Goal: Task Accomplishment & Management: Manage account settings

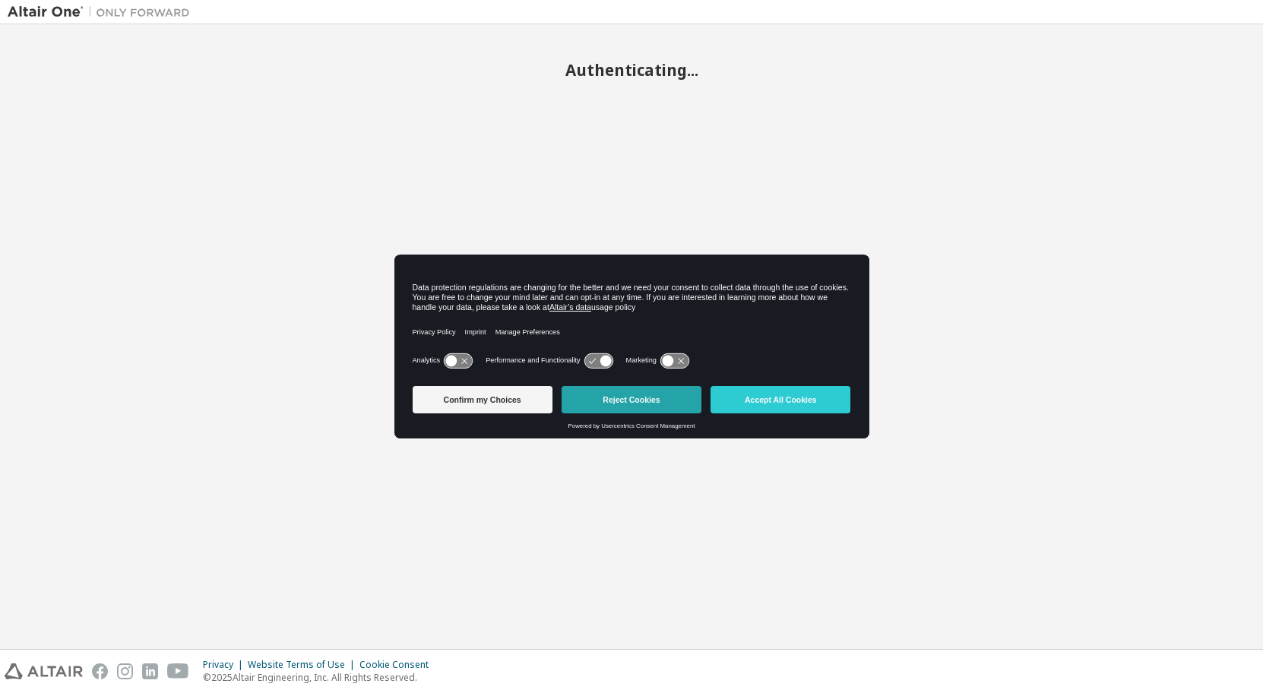
click at [665, 397] on button "Reject Cookies" at bounding box center [632, 399] width 140 height 27
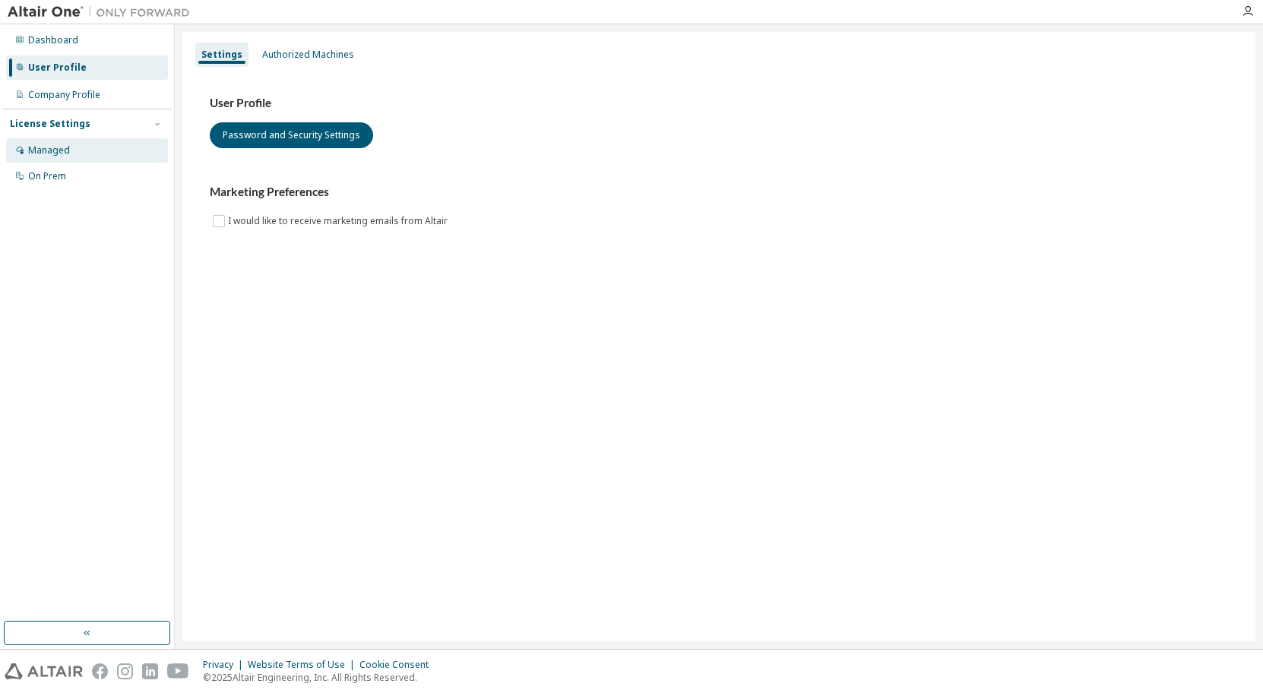
click at [68, 145] on div "Managed" at bounding box center [49, 150] width 42 height 12
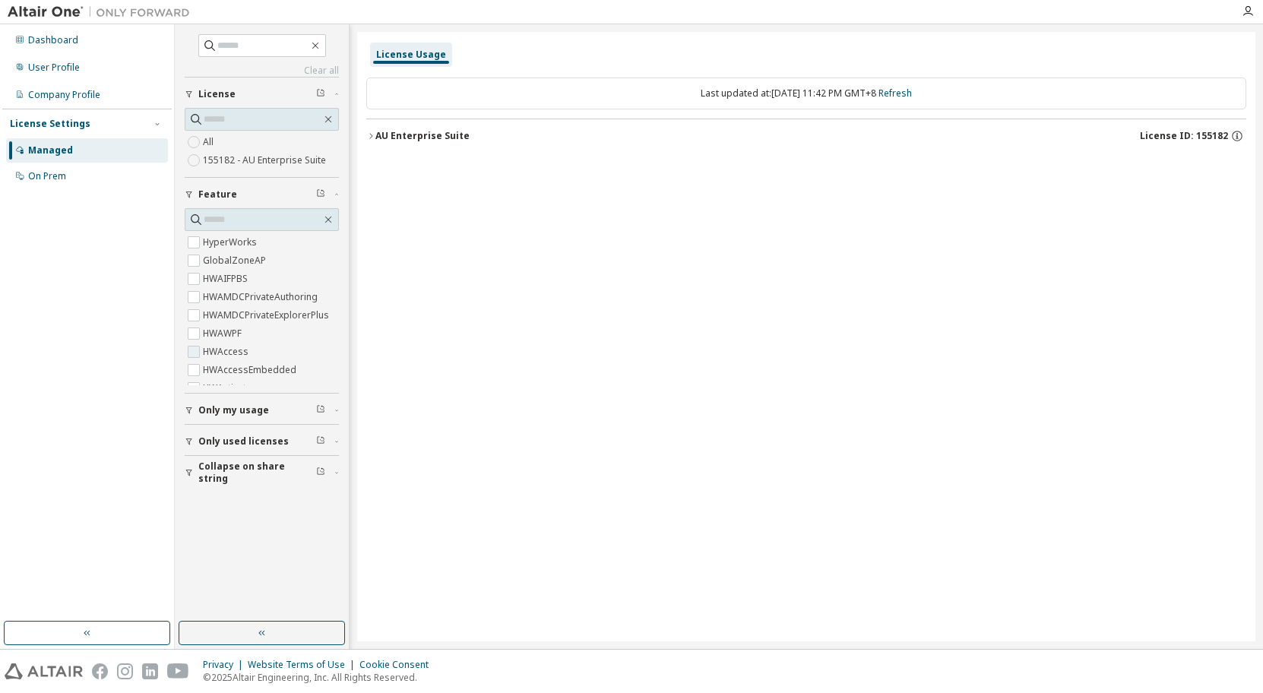
scroll to position [228, 0]
click at [1246, 12] on icon "button" at bounding box center [1248, 11] width 12 height 12
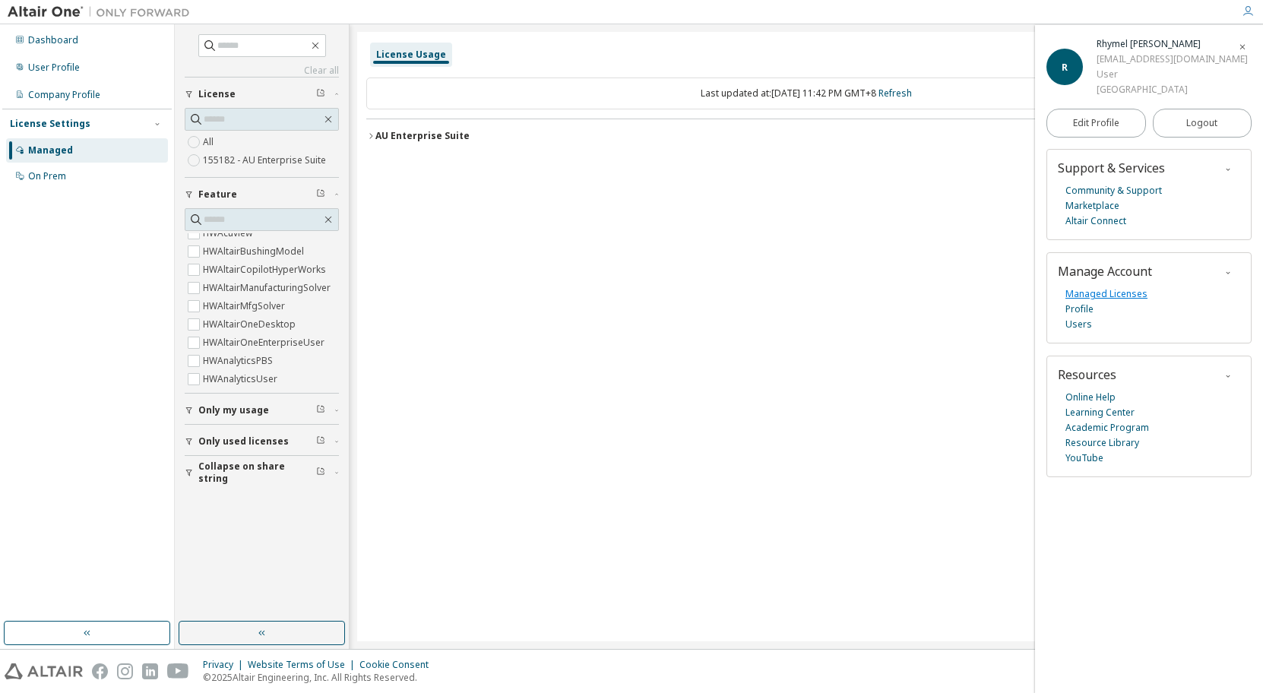
click at [1124, 302] on link "Managed Licenses" at bounding box center [1106, 294] width 82 height 15
click at [114, 69] on div "User Profile" at bounding box center [87, 67] width 162 height 24
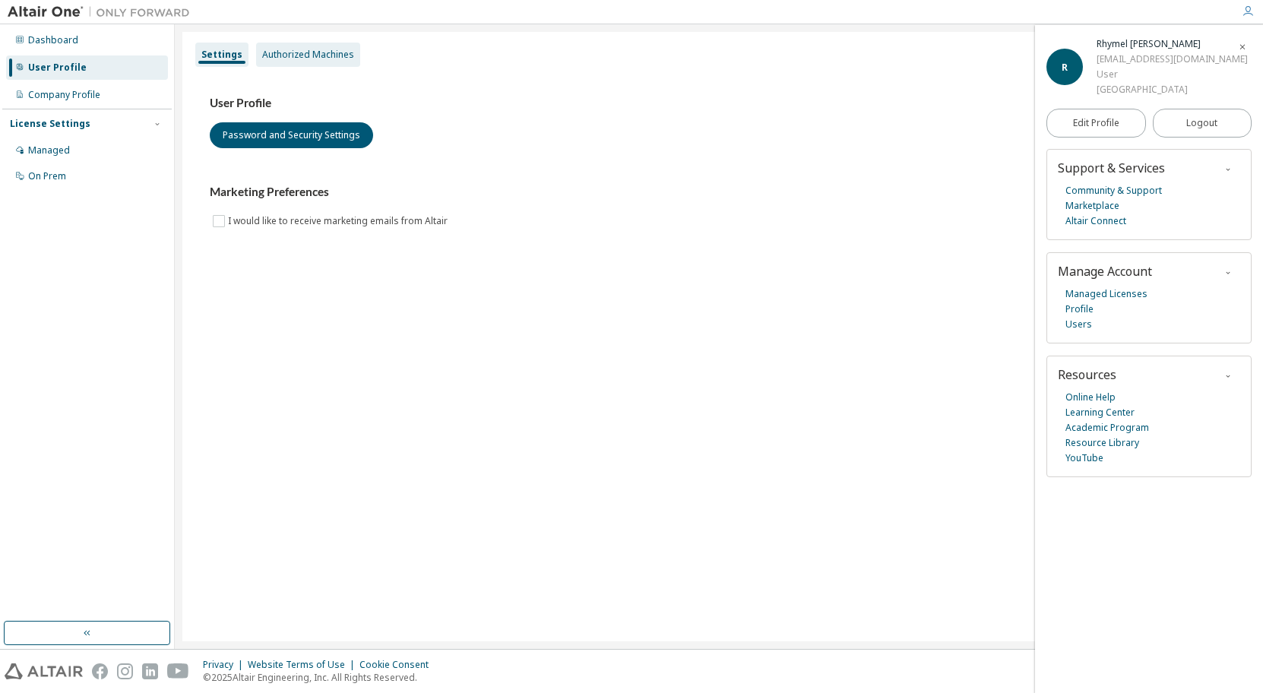
click at [317, 51] on div "Authorized Machines" at bounding box center [308, 55] width 92 height 12
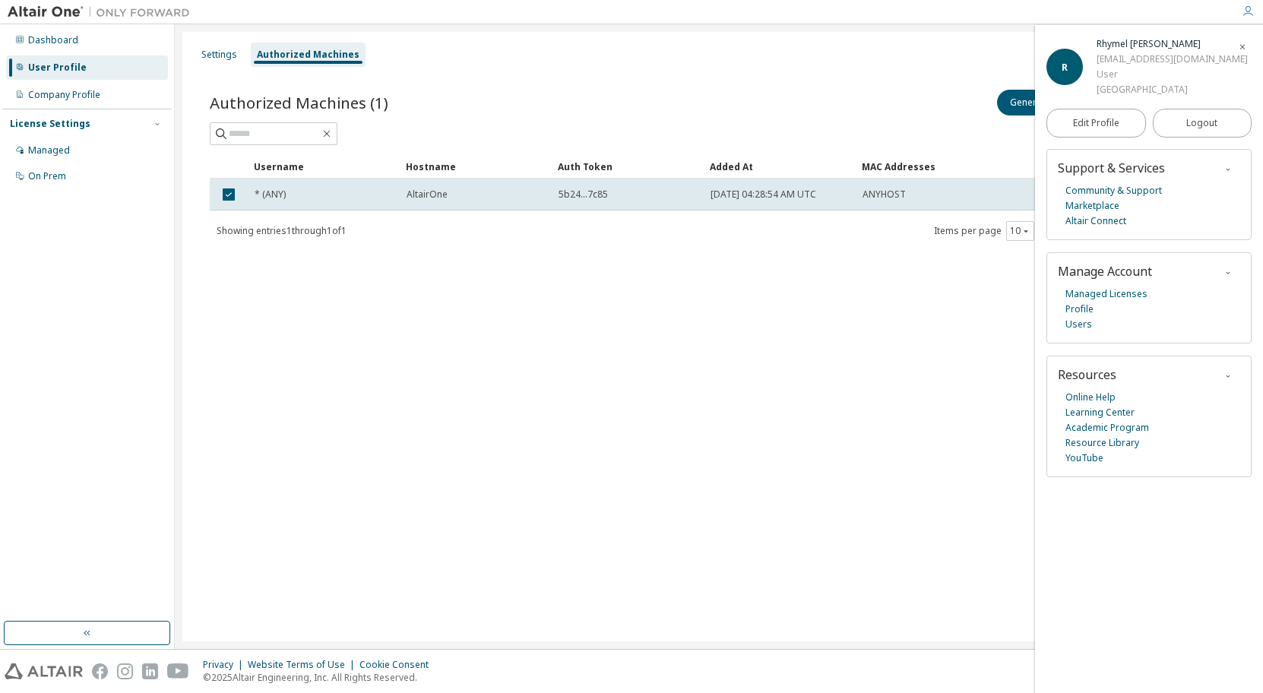
click at [1246, 43] on icon "button" at bounding box center [1242, 47] width 9 height 9
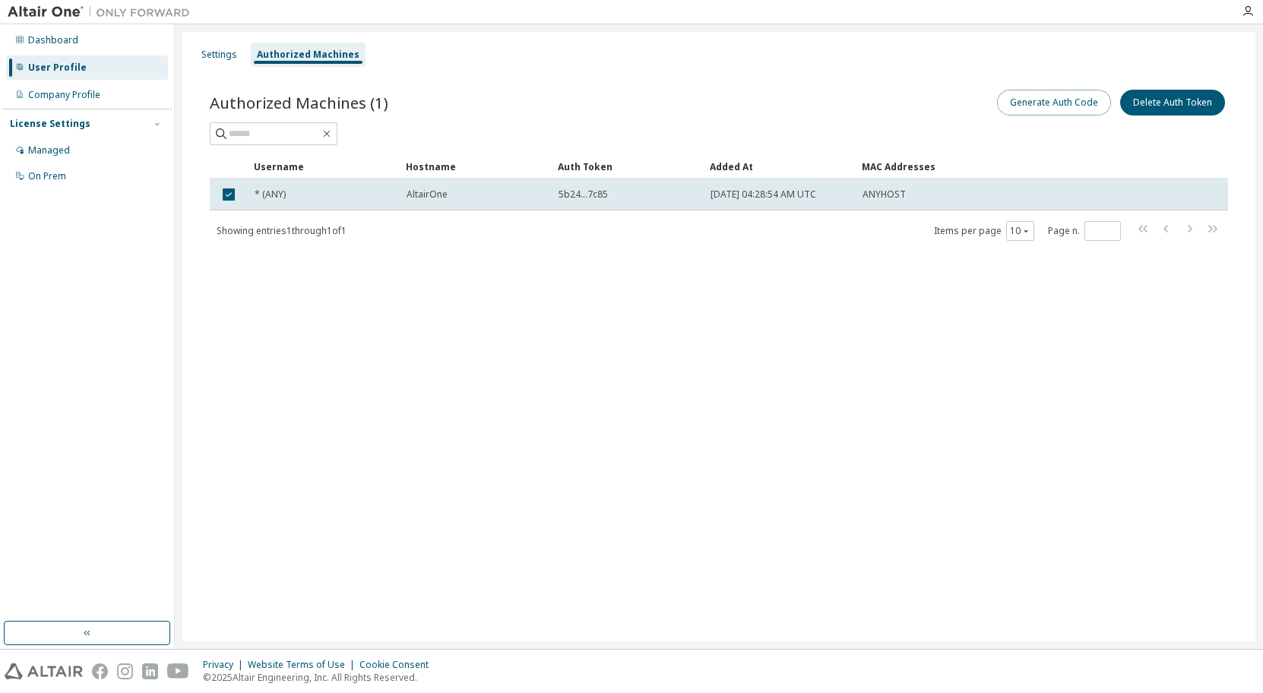
click at [1079, 104] on button "Generate Auth Code" at bounding box center [1054, 103] width 114 height 26
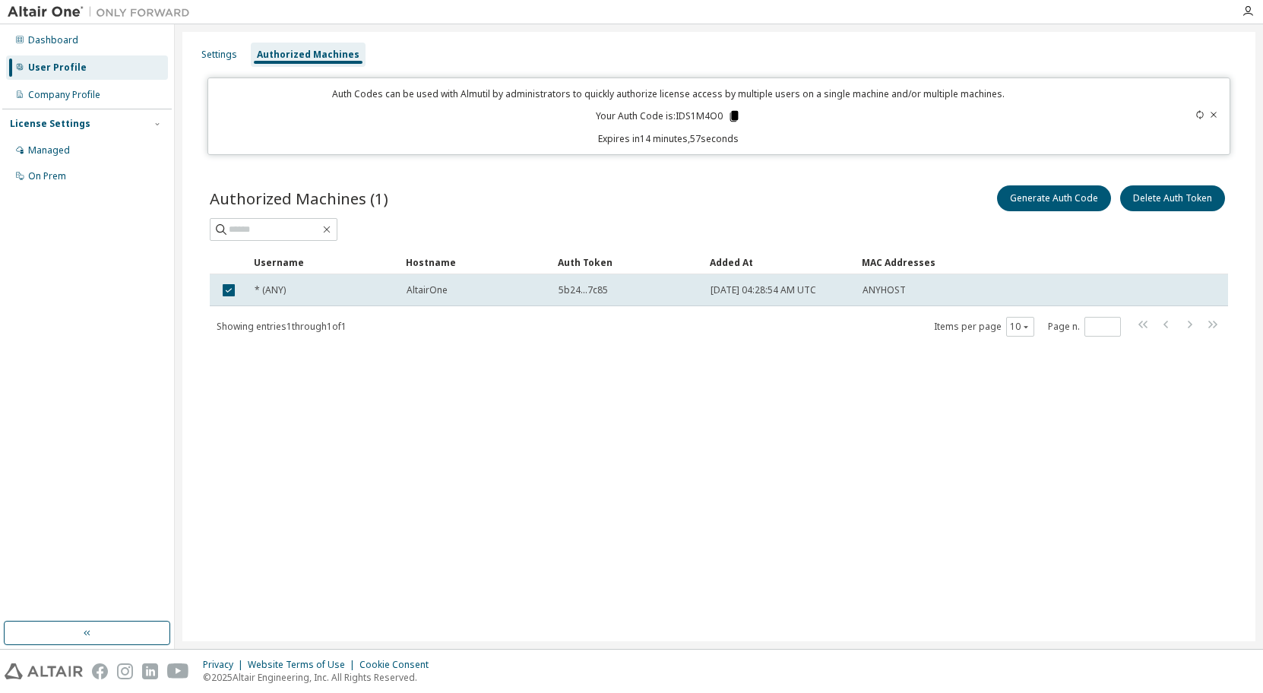
click at [735, 113] on icon at bounding box center [734, 116] width 8 height 11
click at [806, 206] on div "Generate Auth Code Delete Auth Token" at bounding box center [973, 198] width 509 height 32
click at [67, 9] on img at bounding box center [103, 12] width 190 height 15
click at [62, 25] on div "Dashboard User Profile Company Profile License Settings Managed On Prem" at bounding box center [87, 336] width 175 height 625
drag, startPoint x: 71, startPoint y: 17, endPoint x: 141, endPoint y: 6, distance: 70.0
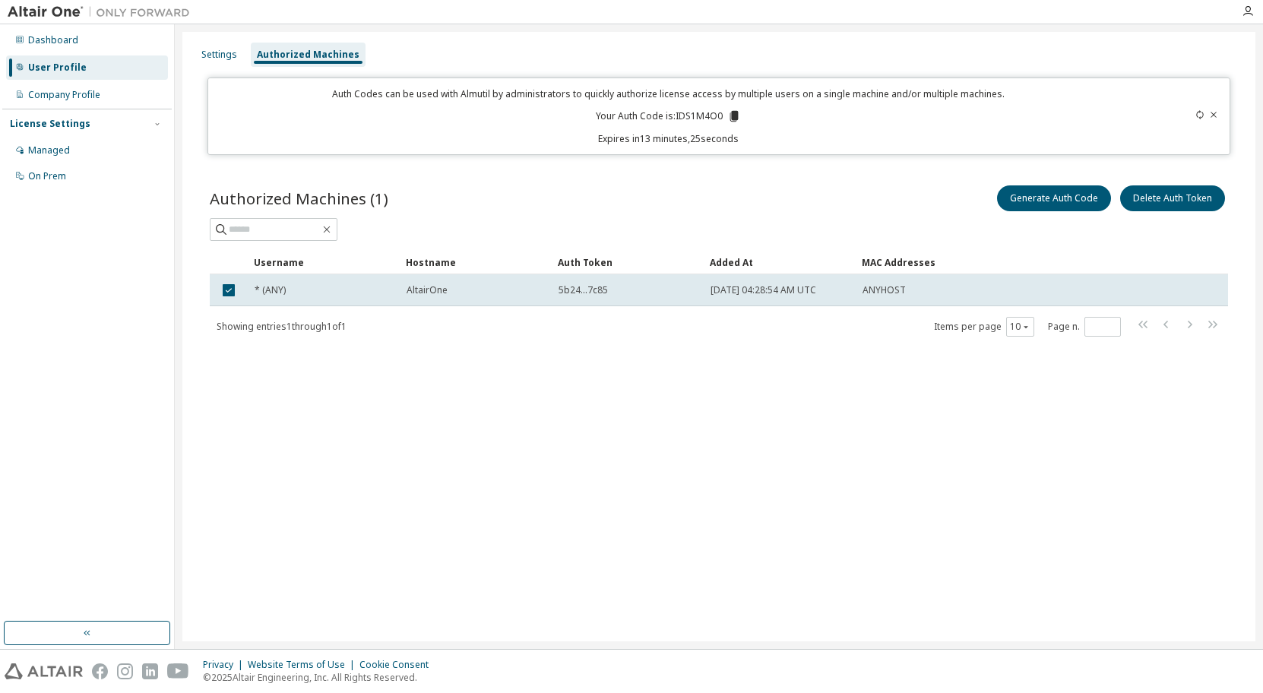
click at [72, 16] on img at bounding box center [103, 12] width 190 height 15
click at [1262, 21] on div at bounding box center [1248, 11] width 30 height 23
click at [1255, 5] on div at bounding box center [1248, 11] width 30 height 12
drag, startPoint x: 1246, startPoint y: 22, endPoint x: 1256, endPoint y: 11, distance: 15.6
click at [1246, 22] on div at bounding box center [1248, 11] width 30 height 23
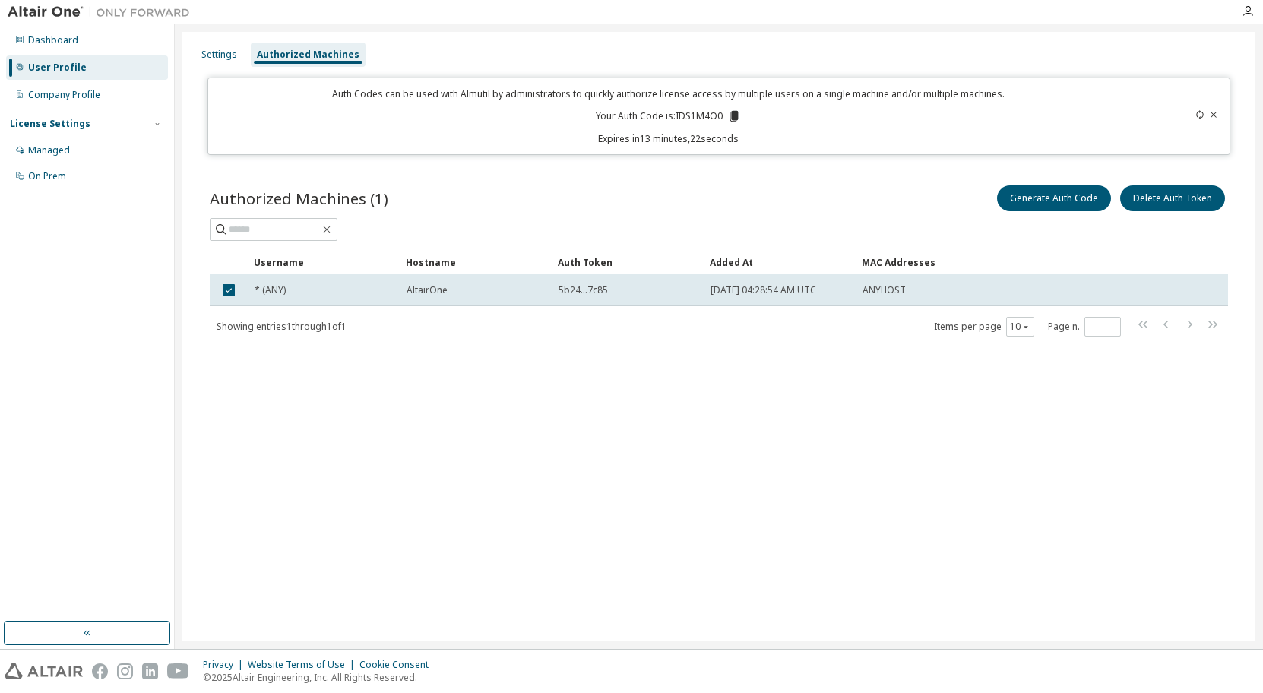
click at [1255, 10] on div at bounding box center [1248, 11] width 30 height 12
click at [1249, 10] on icon "button" at bounding box center [1248, 11] width 12 height 12
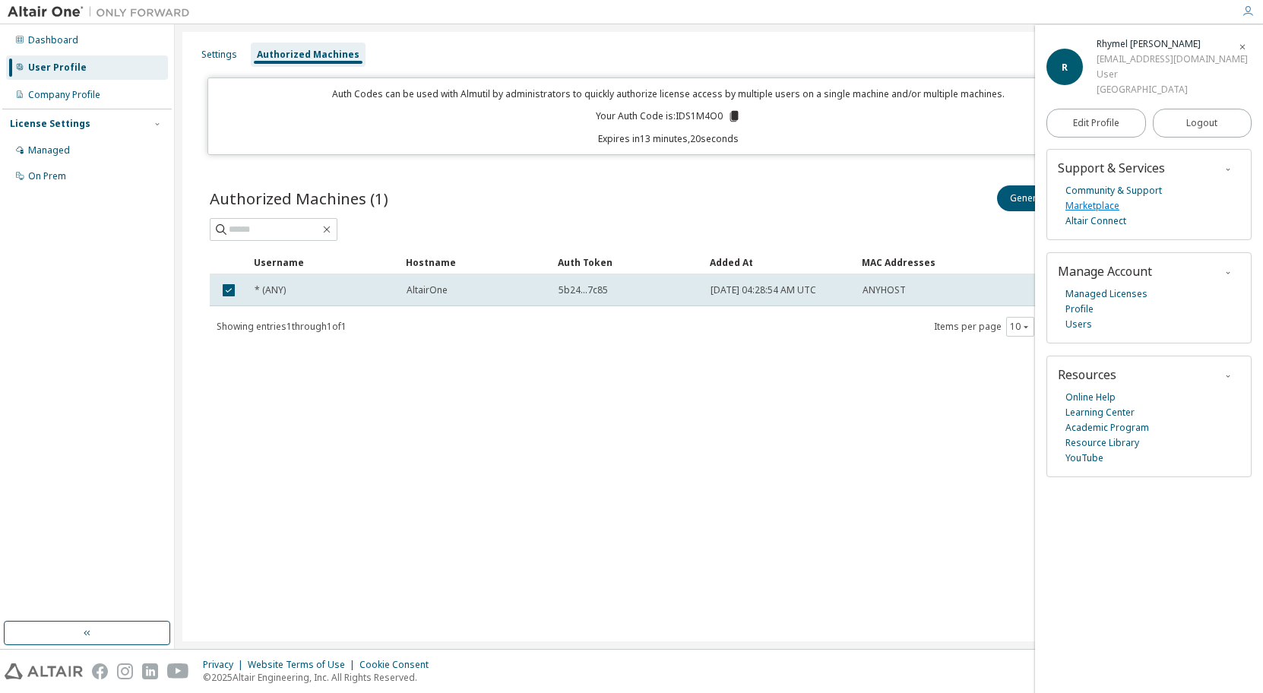
click at [1102, 214] on link "Marketplace" at bounding box center [1092, 205] width 54 height 15
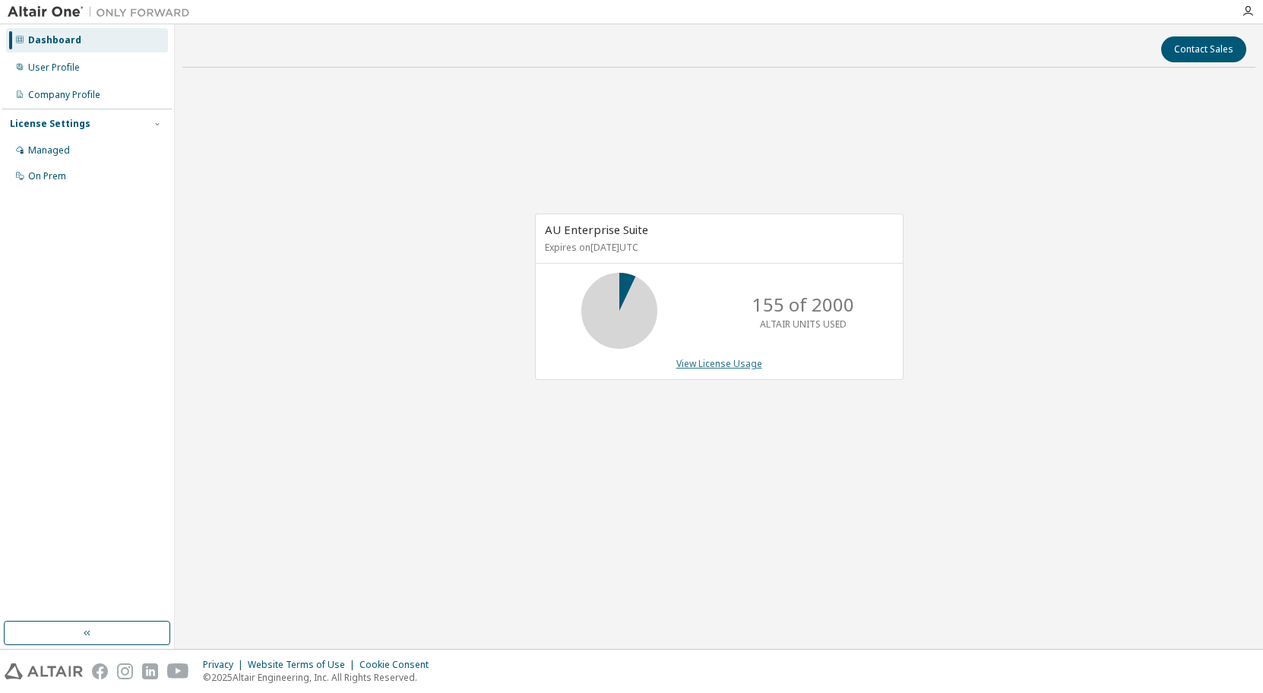
click at [721, 364] on link "View License Usage" at bounding box center [719, 363] width 86 height 13
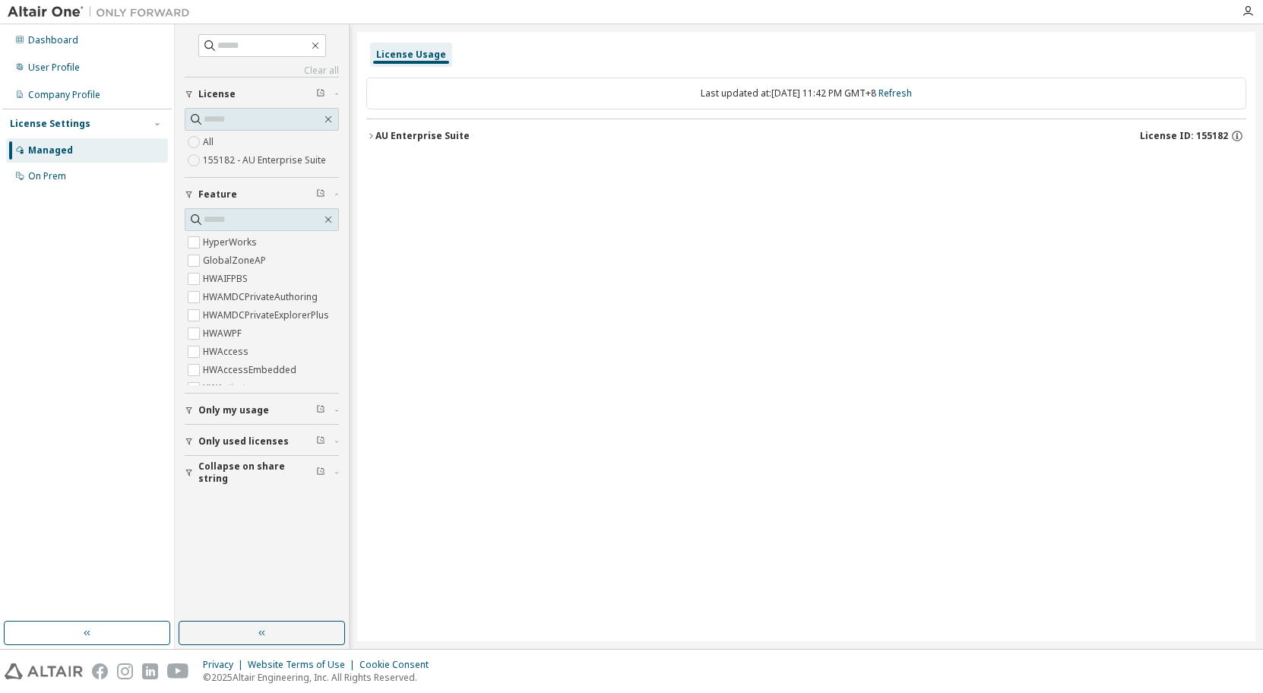
click at [405, 130] on div "AU Enterprise Suite" at bounding box center [422, 136] width 94 height 12
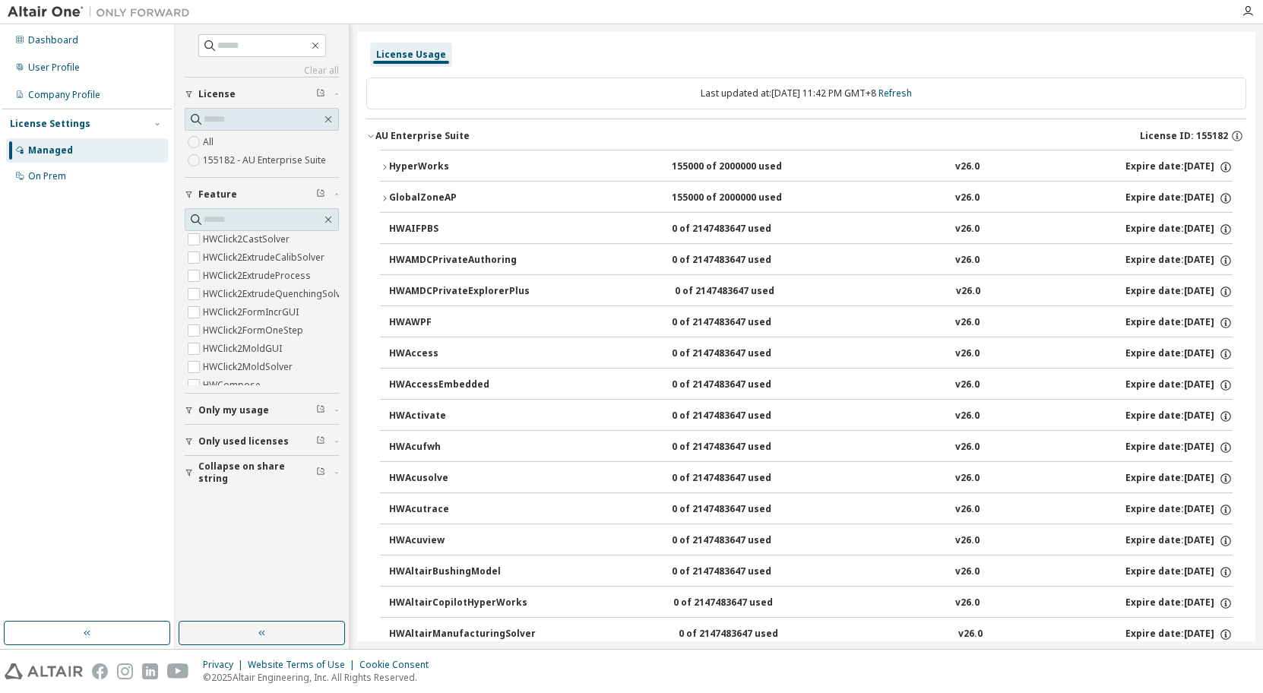
scroll to position [76, 0]
click at [250, 221] on input "text" at bounding box center [263, 219] width 118 height 15
type input "*******"
click at [252, 239] on span "HWInspire" at bounding box center [262, 242] width 154 height 18
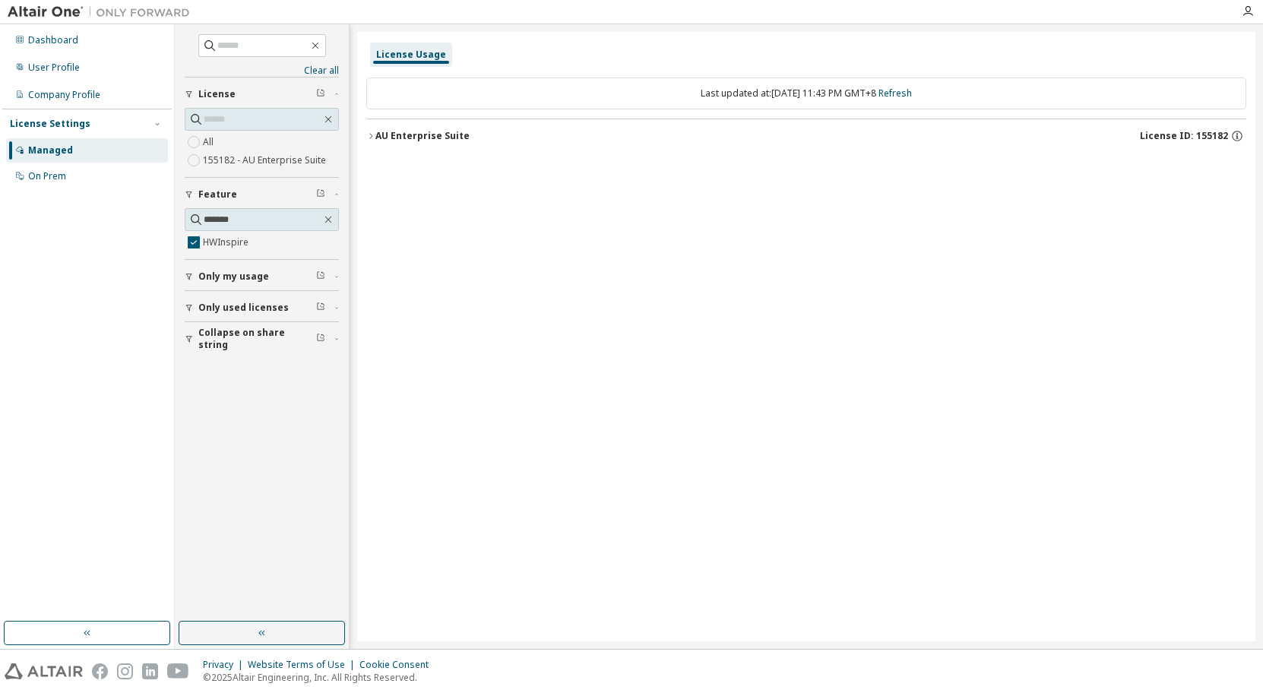
click at [404, 142] on button "AU Enterprise Suite License ID: 155182" at bounding box center [806, 135] width 880 height 33
click at [760, 167] on div "90000 of 2147483647 used" at bounding box center [740, 167] width 137 height 14
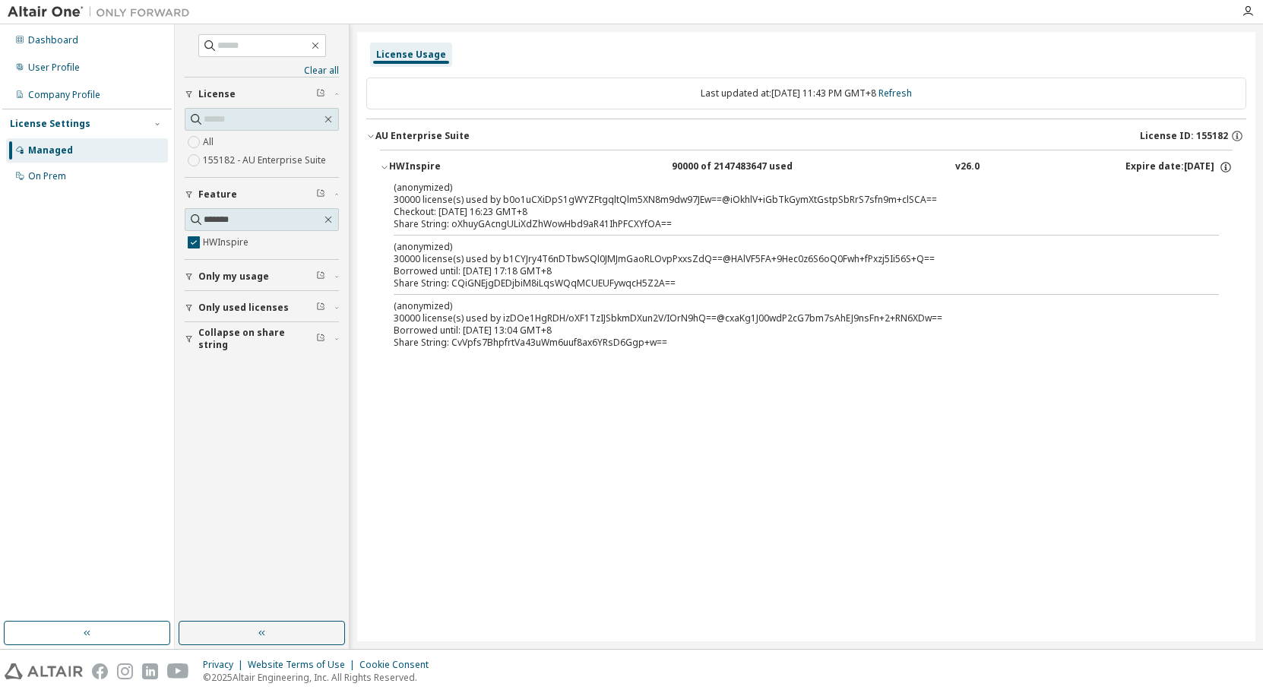
click at [418, 166] on div "HWInspire" at bounding box center [457, 167] width 137 height 14
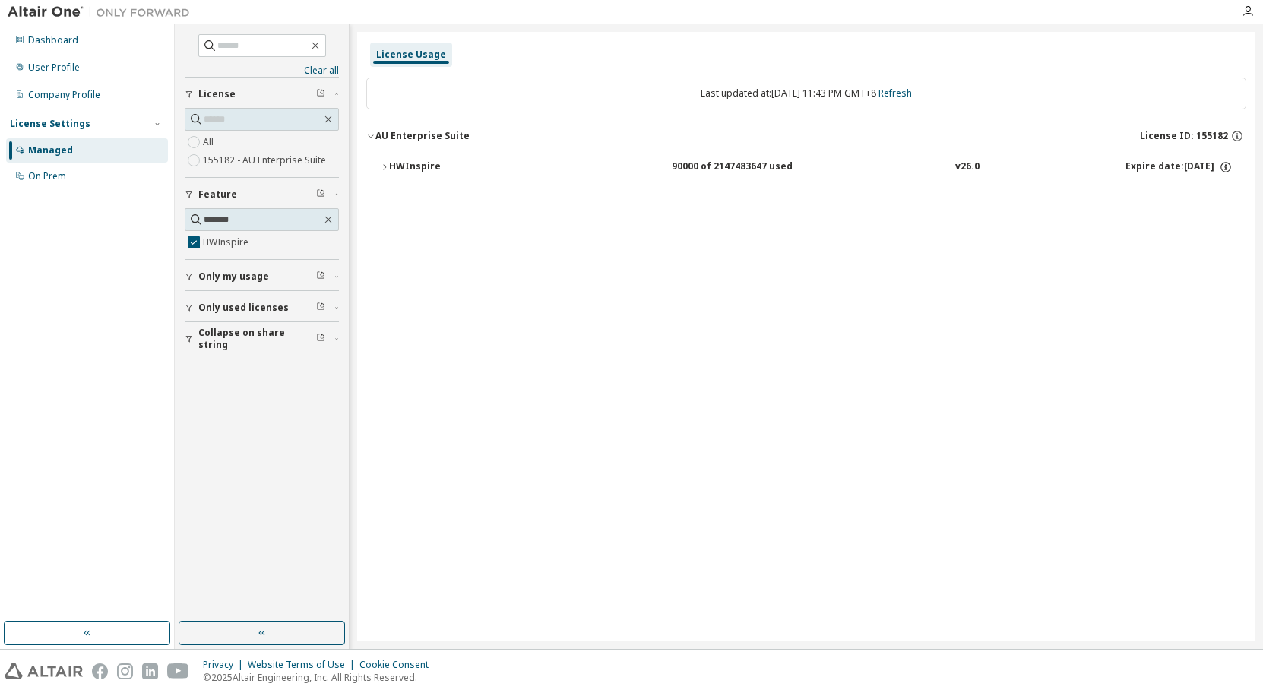
click at [419, 164] on div "HWInspire" at bounding box center [457, 167] width 137 height 14
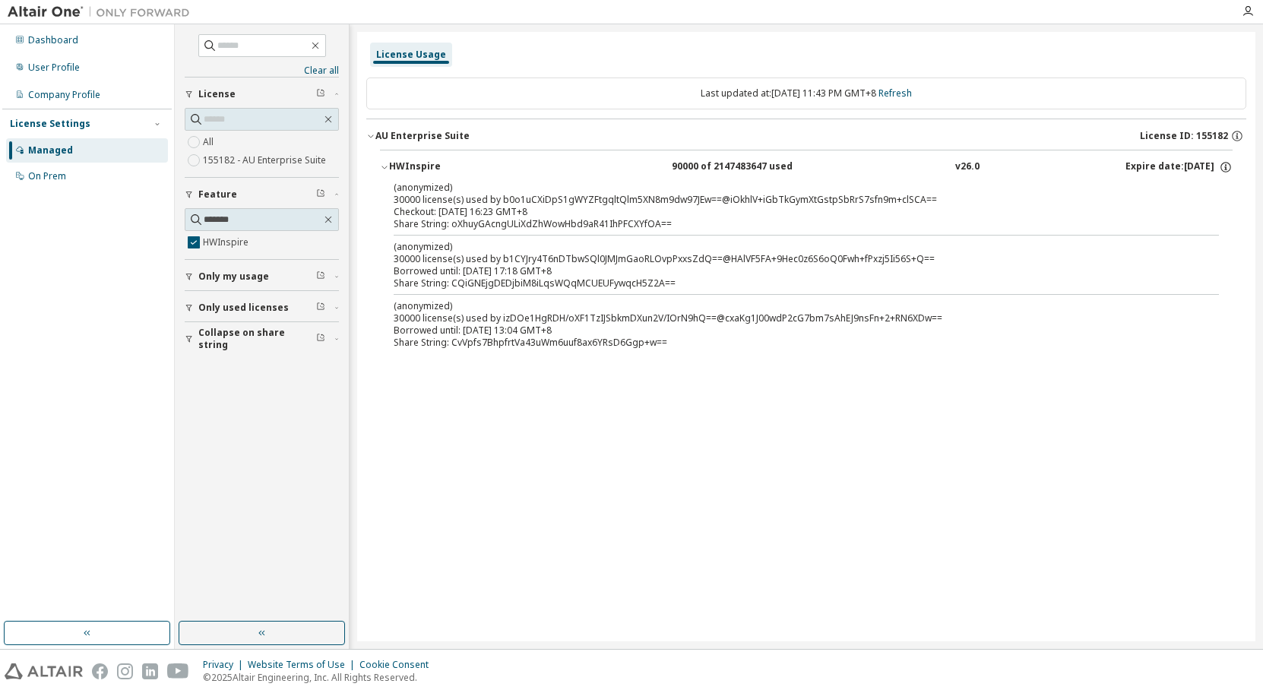
click at [87, 148] on div "Managed" at bounding box center [87, 150] width 162 height 24
click at [328, 217] on icon "button" at bounding box center [328, 220] width 12 height 12
click at [83, 98] on div "Company Profile" at bounding box center [64, 95] width 72 height 12
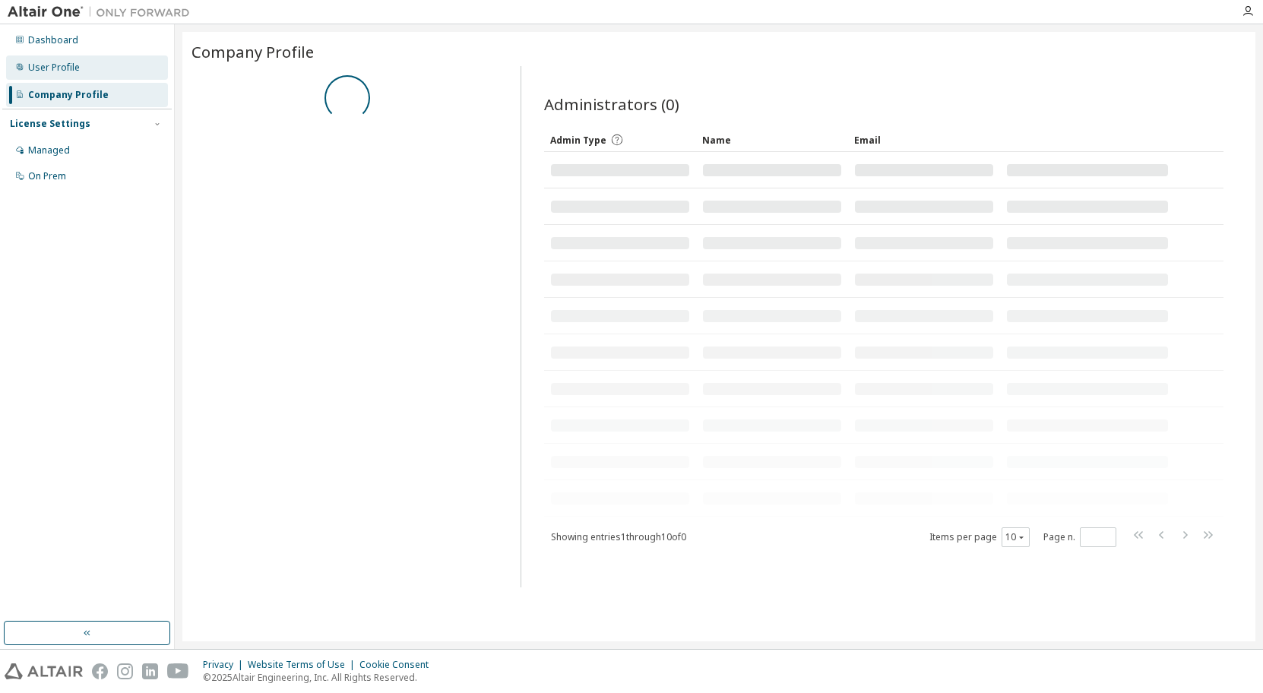
click at [101, 66] on div "User Profile" at bounding box center [87, 67] width 162 height 24
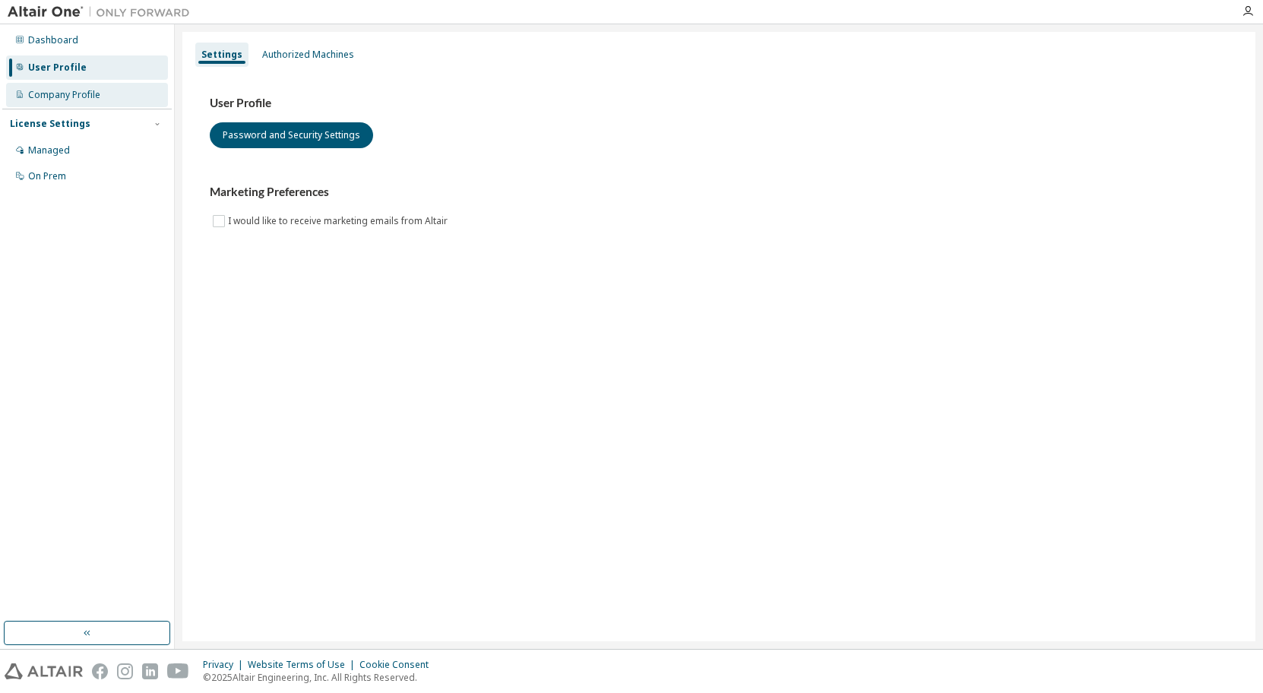
click at [83, 87] on div "Company Profile" at bounding box center [87, 95] width 162 height 24
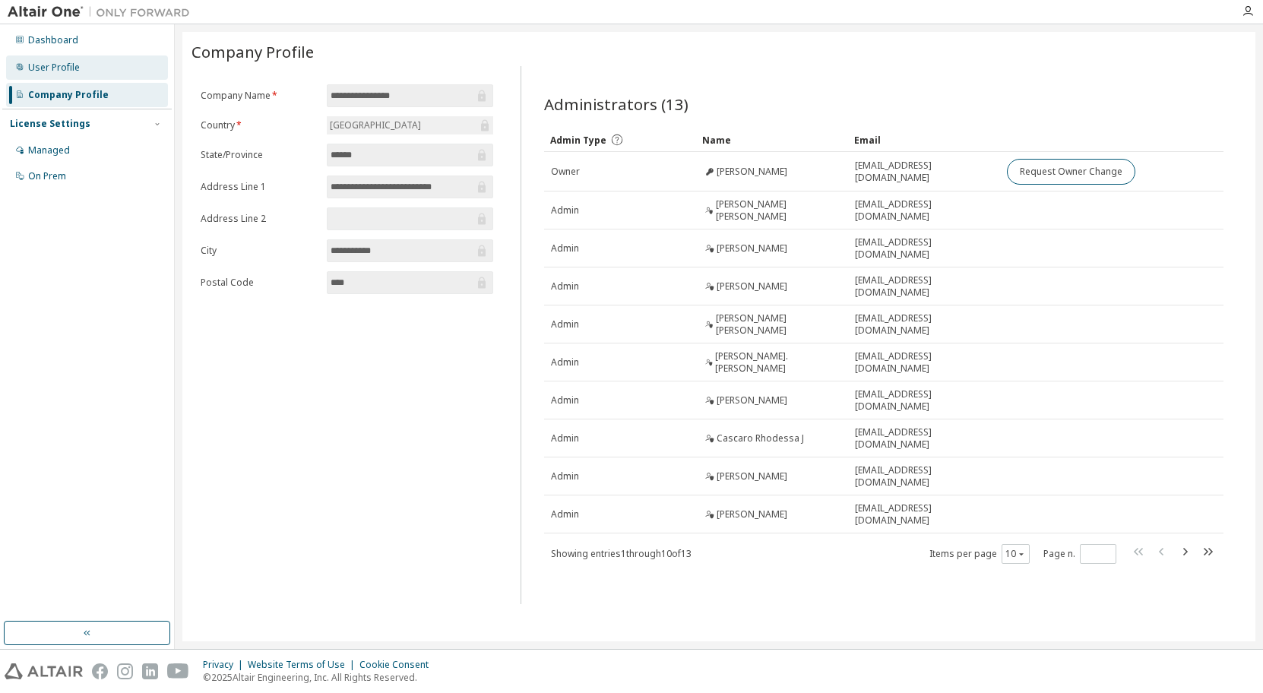
click at [97, 71] on div "User Profile" at bounding box center [87, 67] width 162 height 24
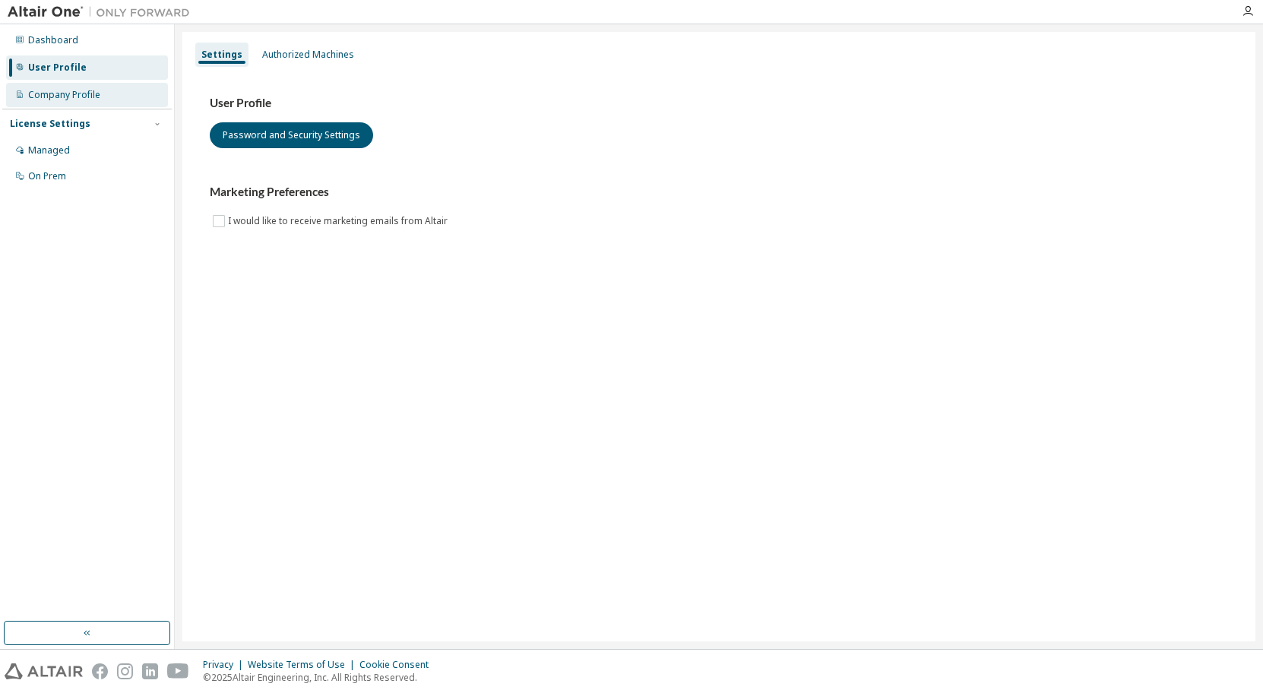
click at [115, 97] on div "Company Profile" at bounding box center [87, 95] width 162 height 24
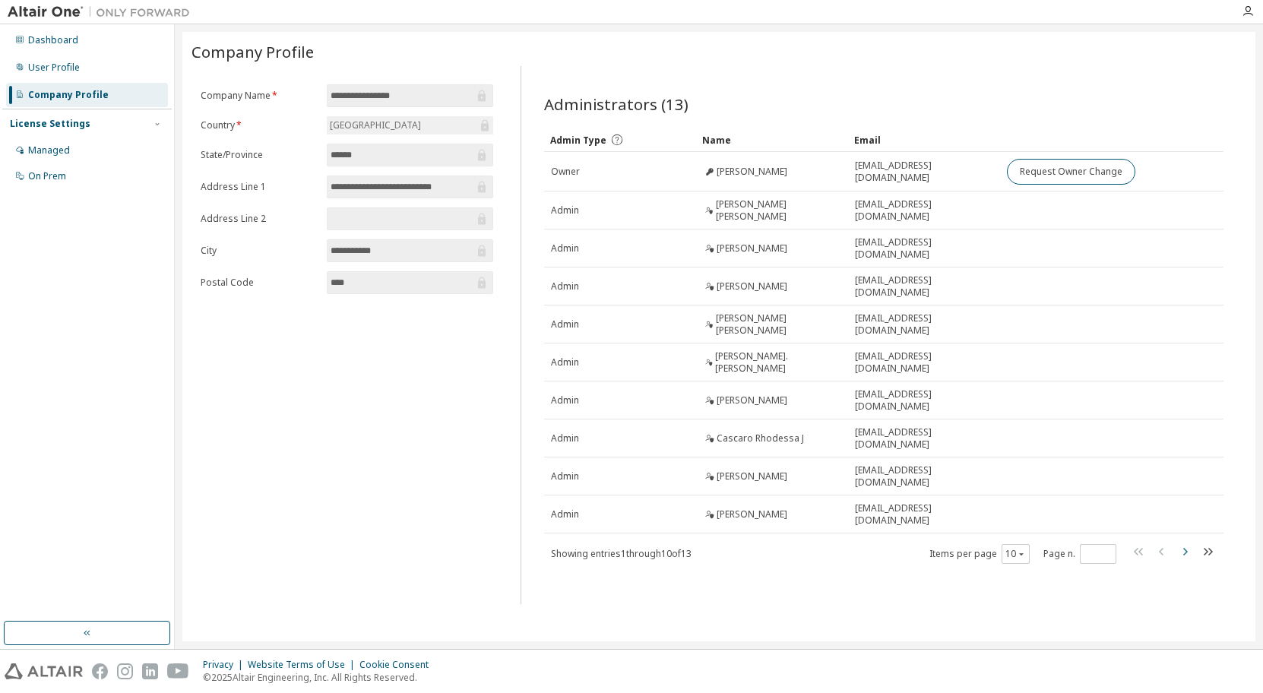
click at [1186, 548] on icon "button" at bounding box center [1185, 552] width 5 height 8
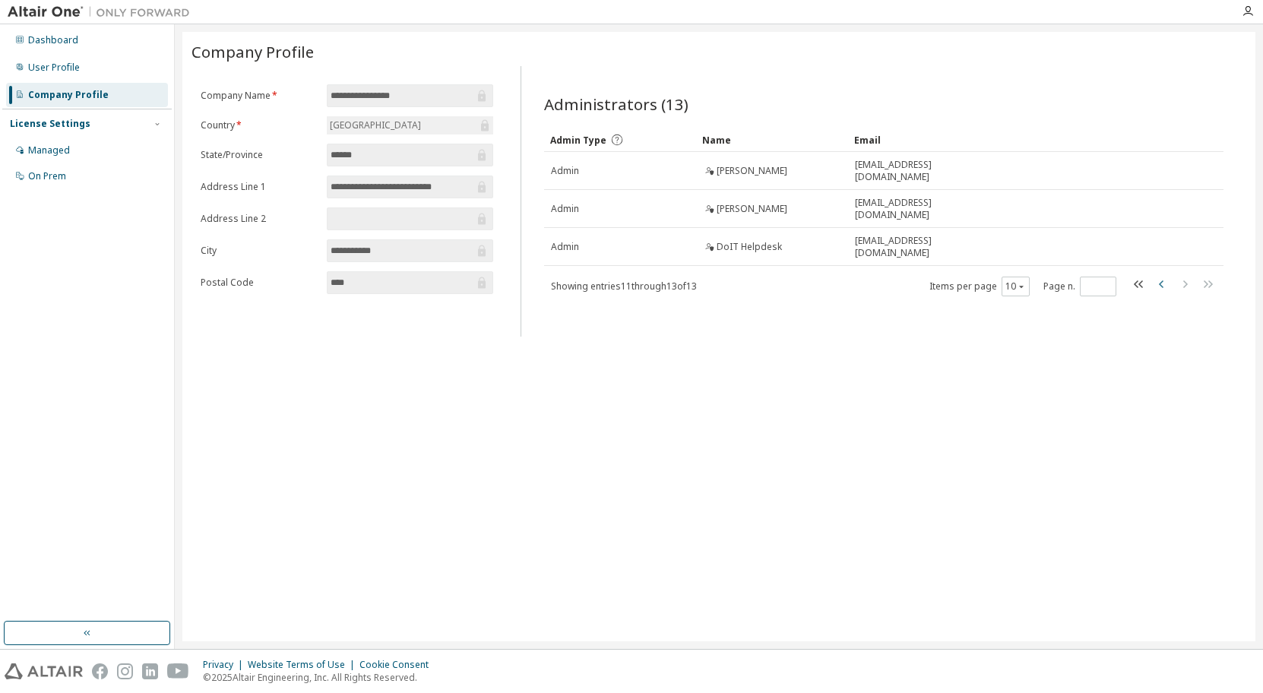
click at [1153, 282] on icon "button" at bounding box center [1162, 284] width 18 height 18
type input "*"
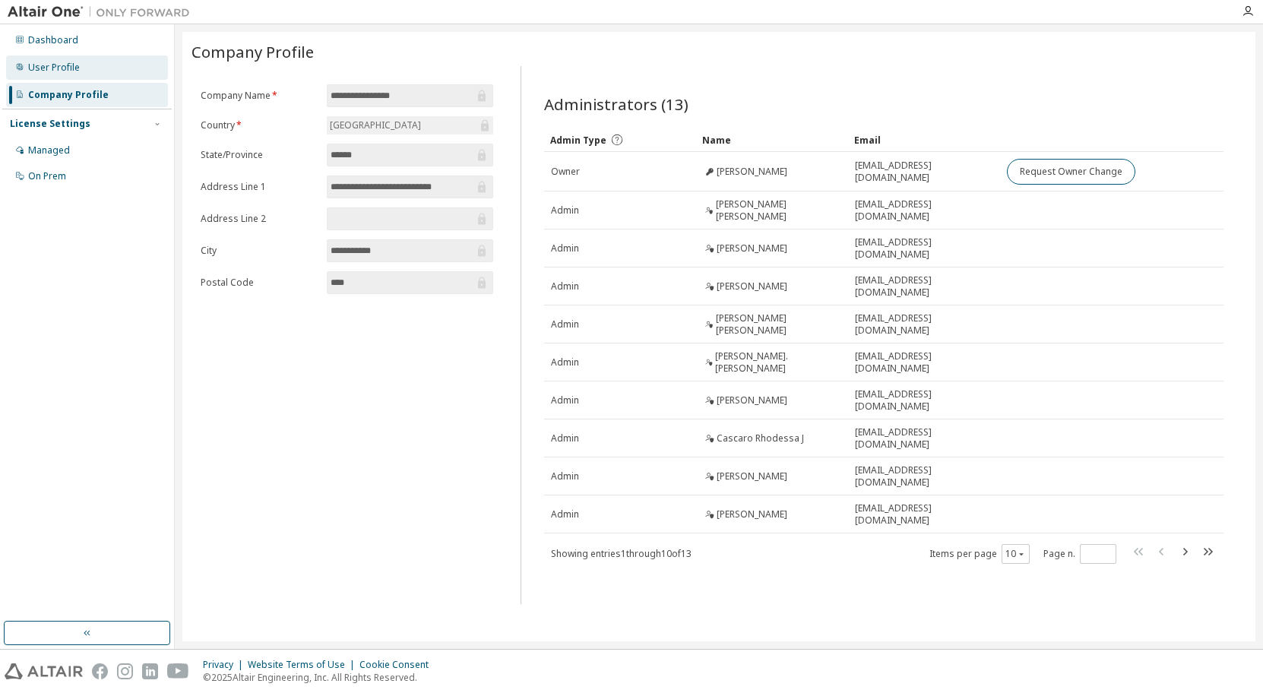
click at [107, 74] on div "User Profile" at bounding box center [87, 67] width 162 height 24
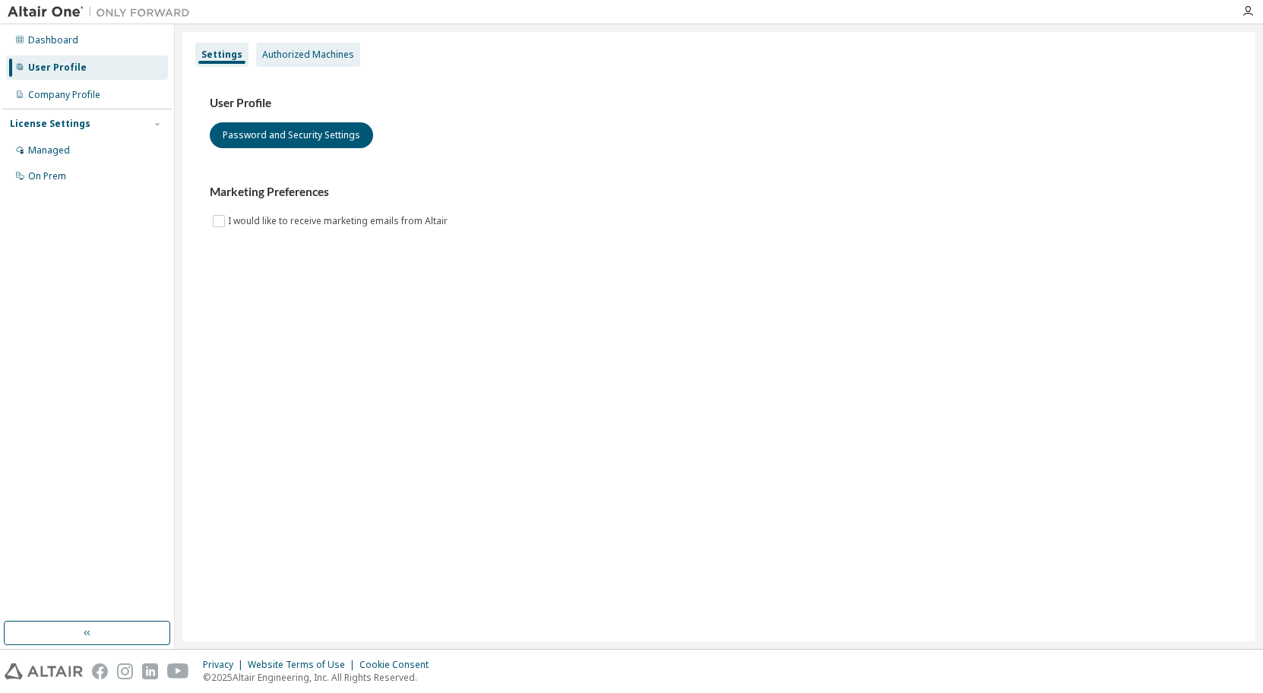
click at [326, 52] on div "Authorized Machines" at bounding box center [308, 55] width 92 height 12
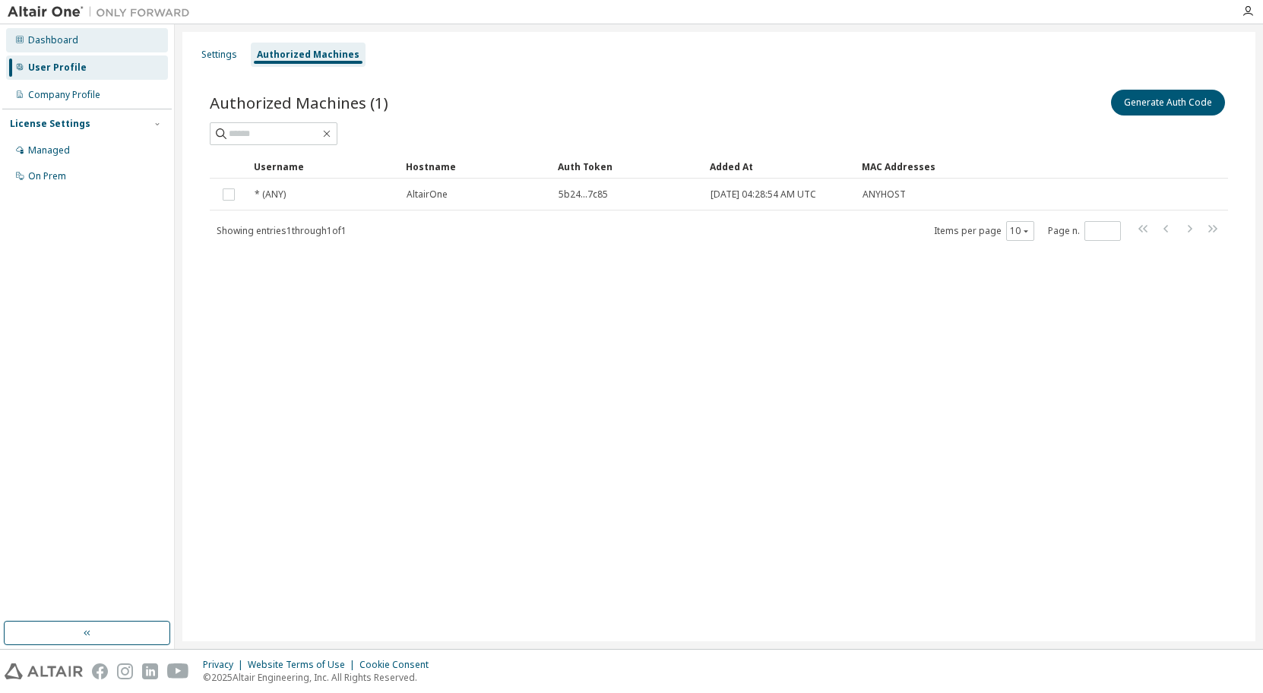
click at [71, 43] on div "Dashboard" at bounding box center [53, 40] width 50 height 12
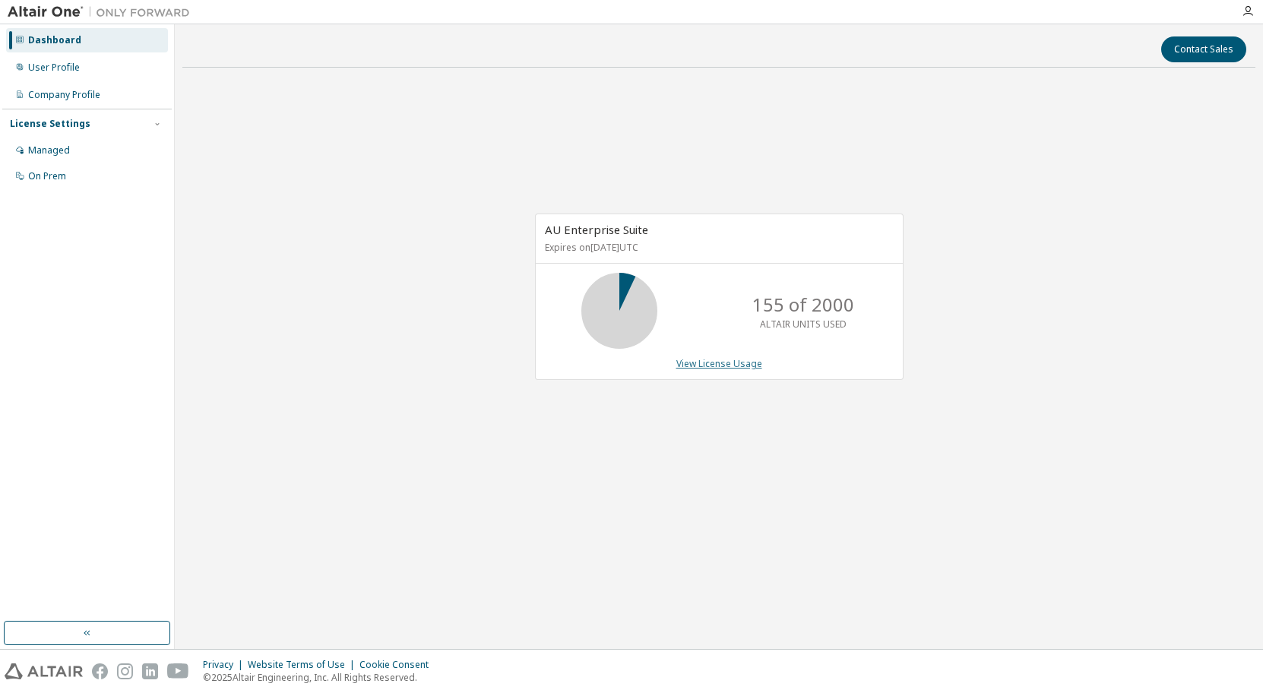
click at [739, 362] on link "View License Usage" at bounding box center [719, 363] width 86 height 13
